Goal: Go to known website: Access a specific website the user already knows

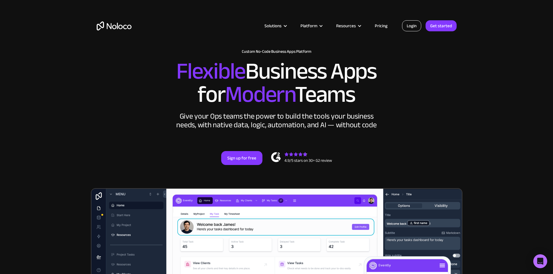
click at [416, 26] on link "Login" at bounding box center [411, 25] width 19 height 11
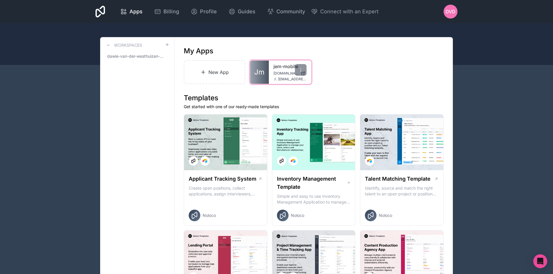
click at [276, 71] on span "[DOMAIN_NAME]" at bounding box center [285, 73] width 25 height 5
